Goal: Task Accomplishment & Management: Use online tool/utility

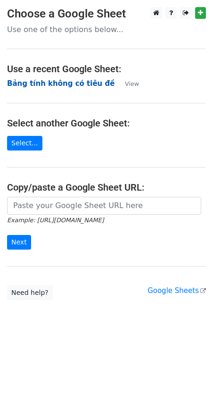
click at [25, 82] on strong "Bảng tính không có tiêu đề" at bounding box center [61, 83] width 108 height 8
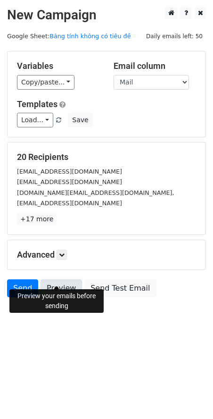
click at [62, 280] on link "Preview" at bounding box center [62, 288] width 42 height 18
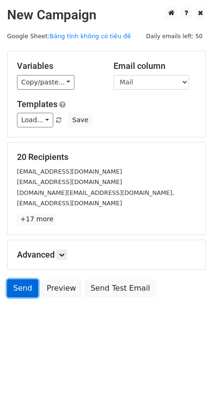
click at [17, 279] on link "Send" at bounding box center [22, 288] width 31 height 18
